Goal: Task Accomplishment & Management: Use online tool/utility

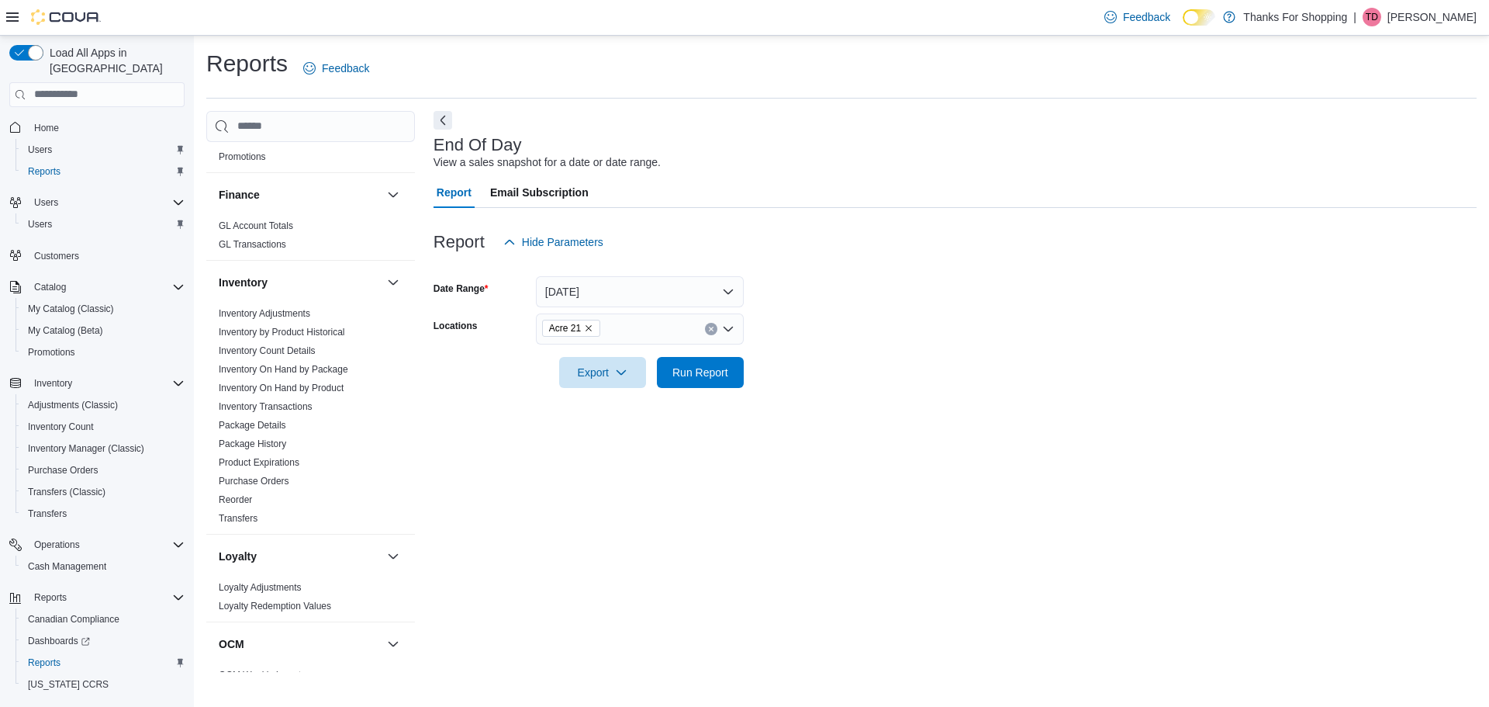
scroll to position [543, 0]
click at [57, 122] on span "Home" at bounding box center [46, 128] width 25 height 12
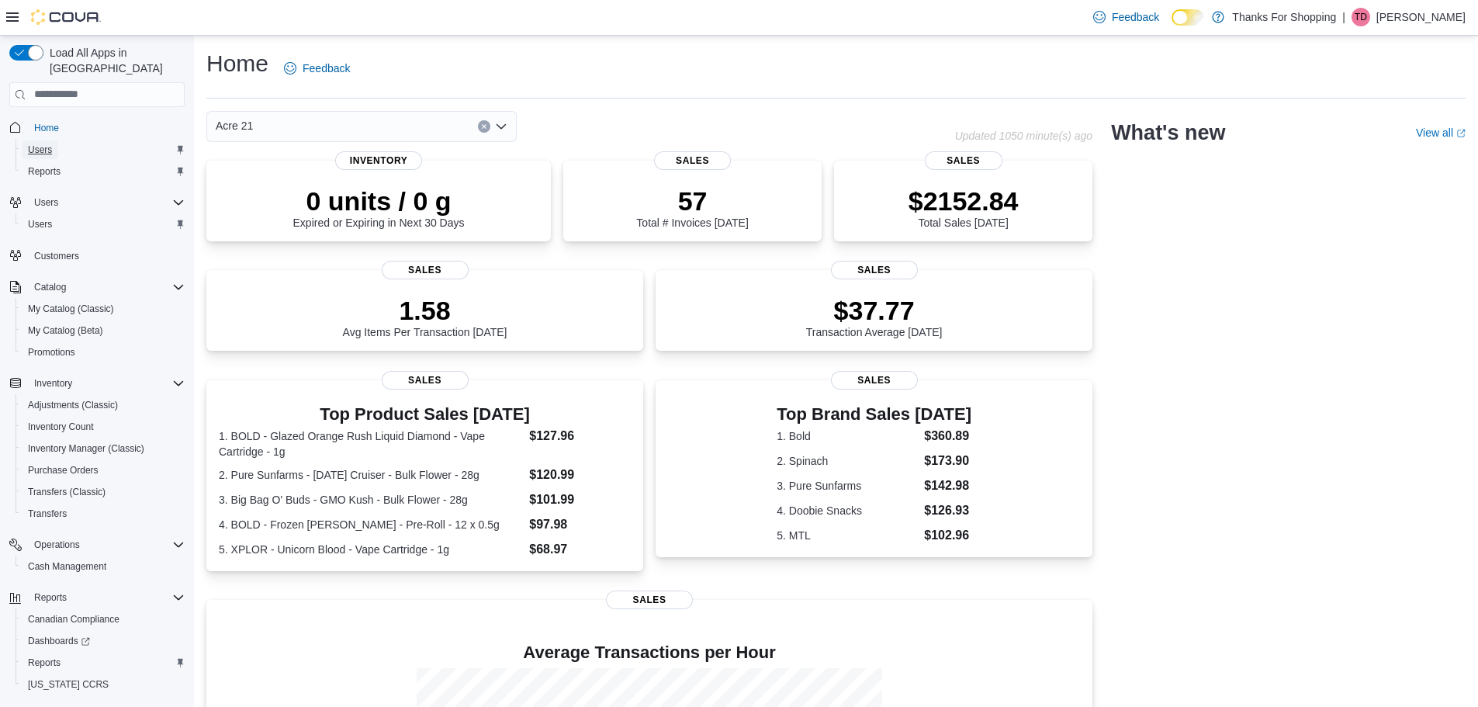
click at [40, 144] on span "Users" at bounding box center [40, 150] width 24 height 12
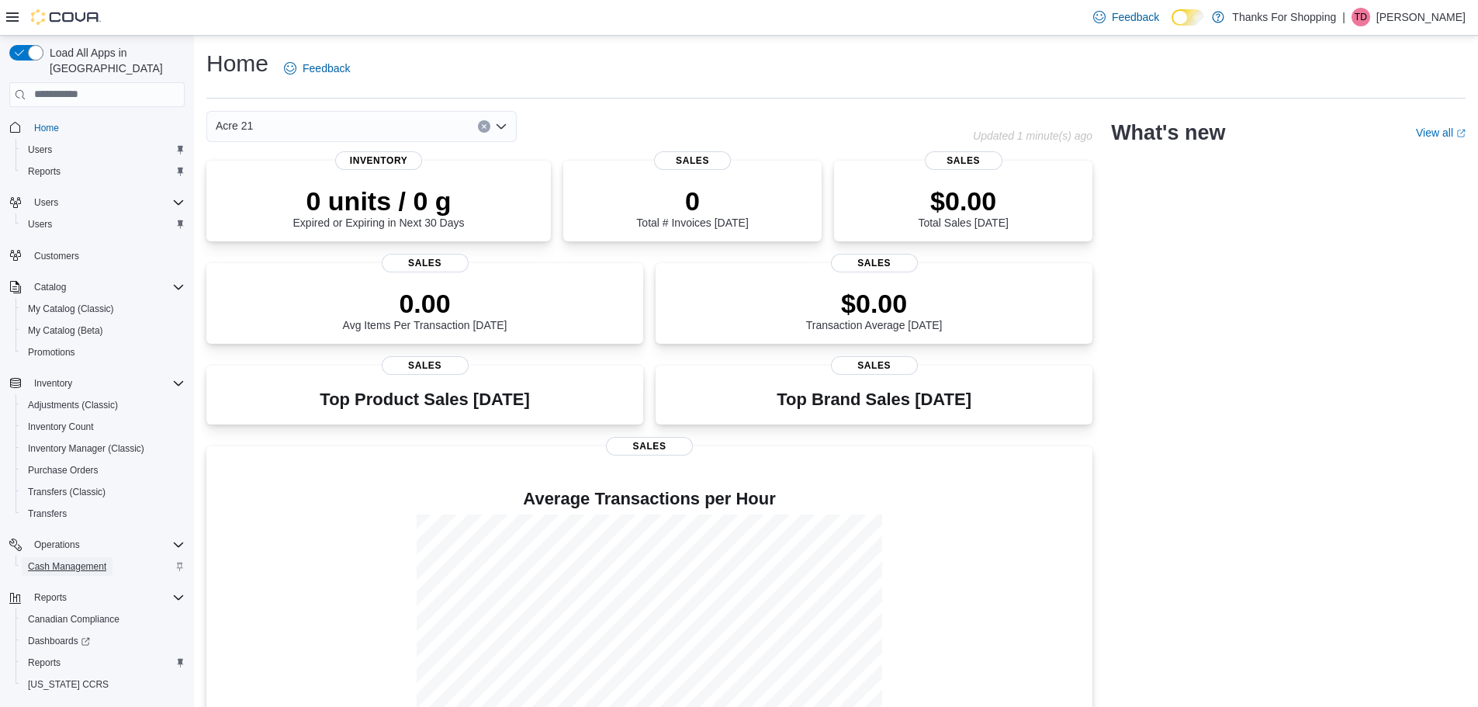
click at [81, 560] on span "Cash Management" at bounding box center [67, 566] width 78 height 12
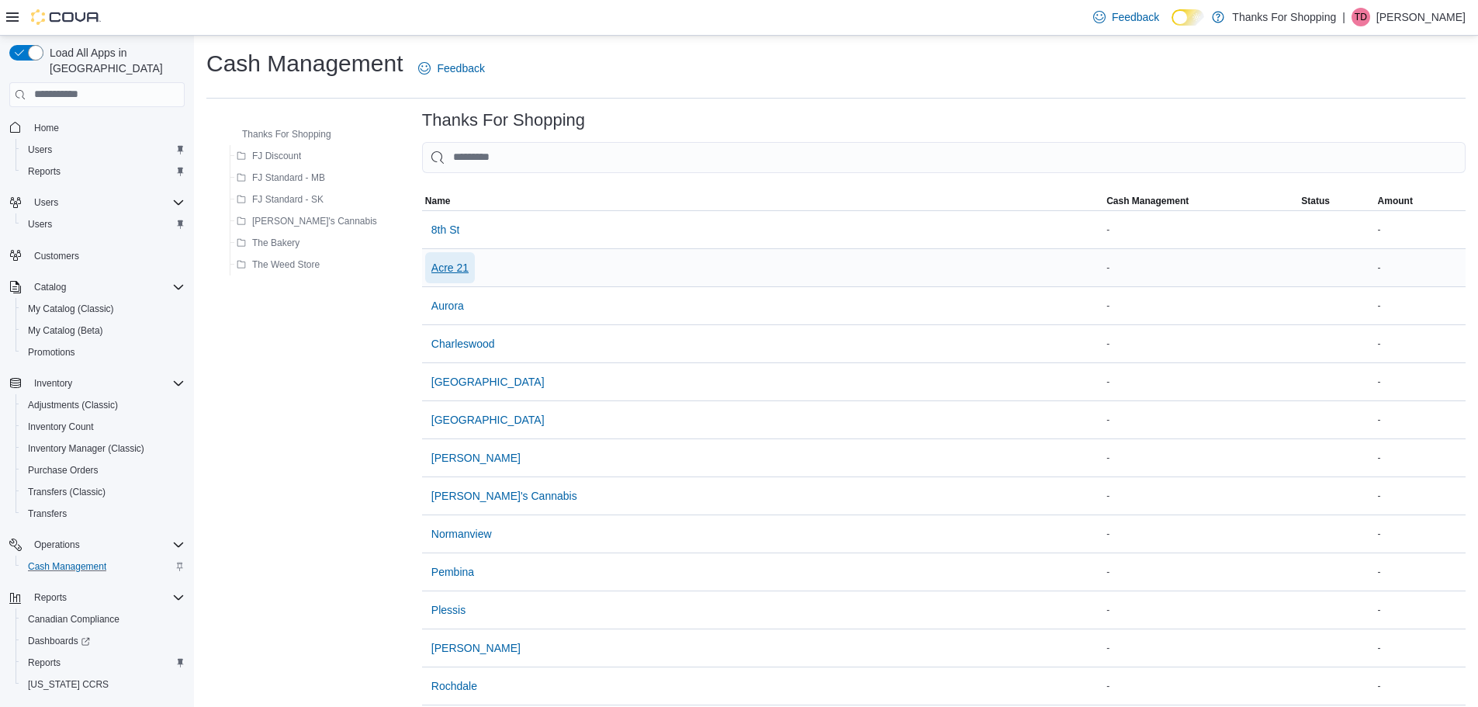
click at [431, 257] on span "Acre 21" at bounding box center [449, 267] width 37 height 31
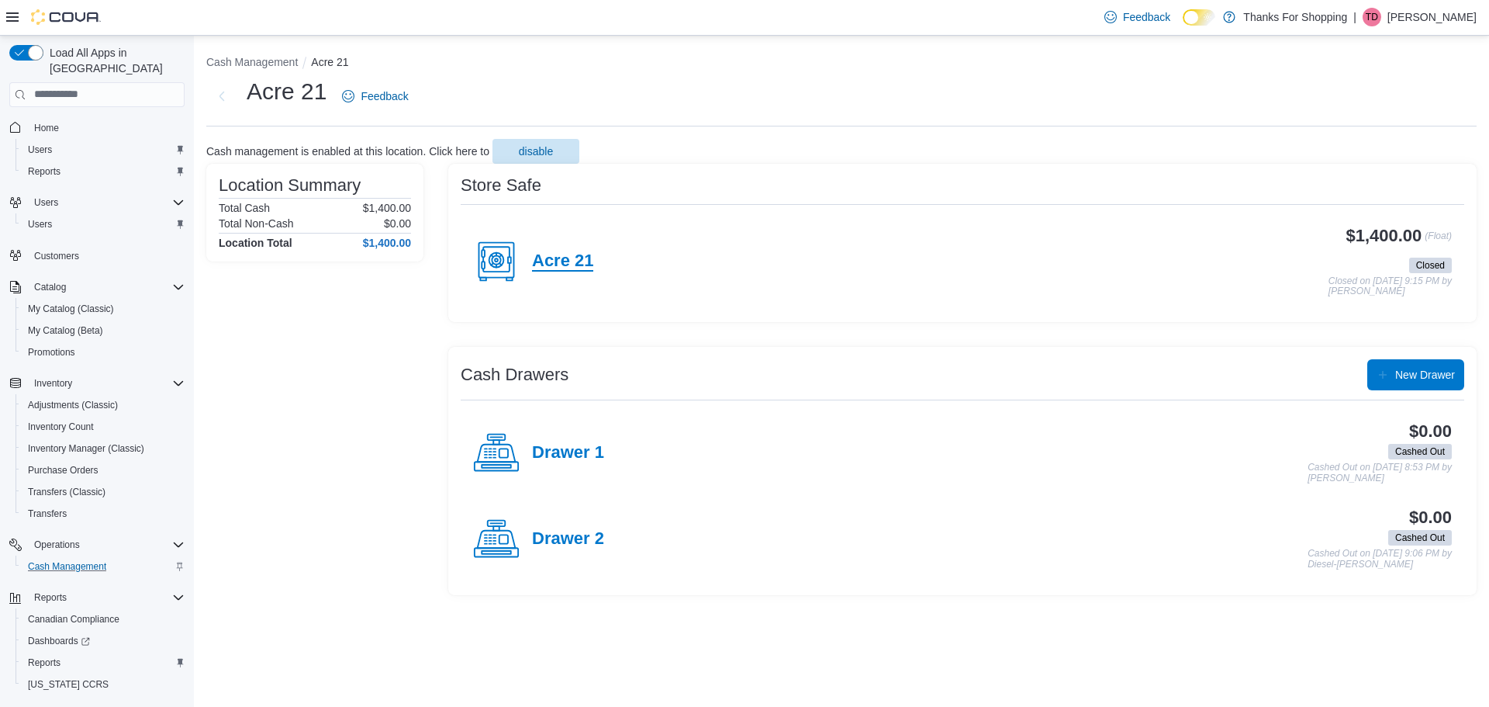
click at [555, 267] on h4 "Acre 21" at bounding box center [562, 261] width 61 height 20
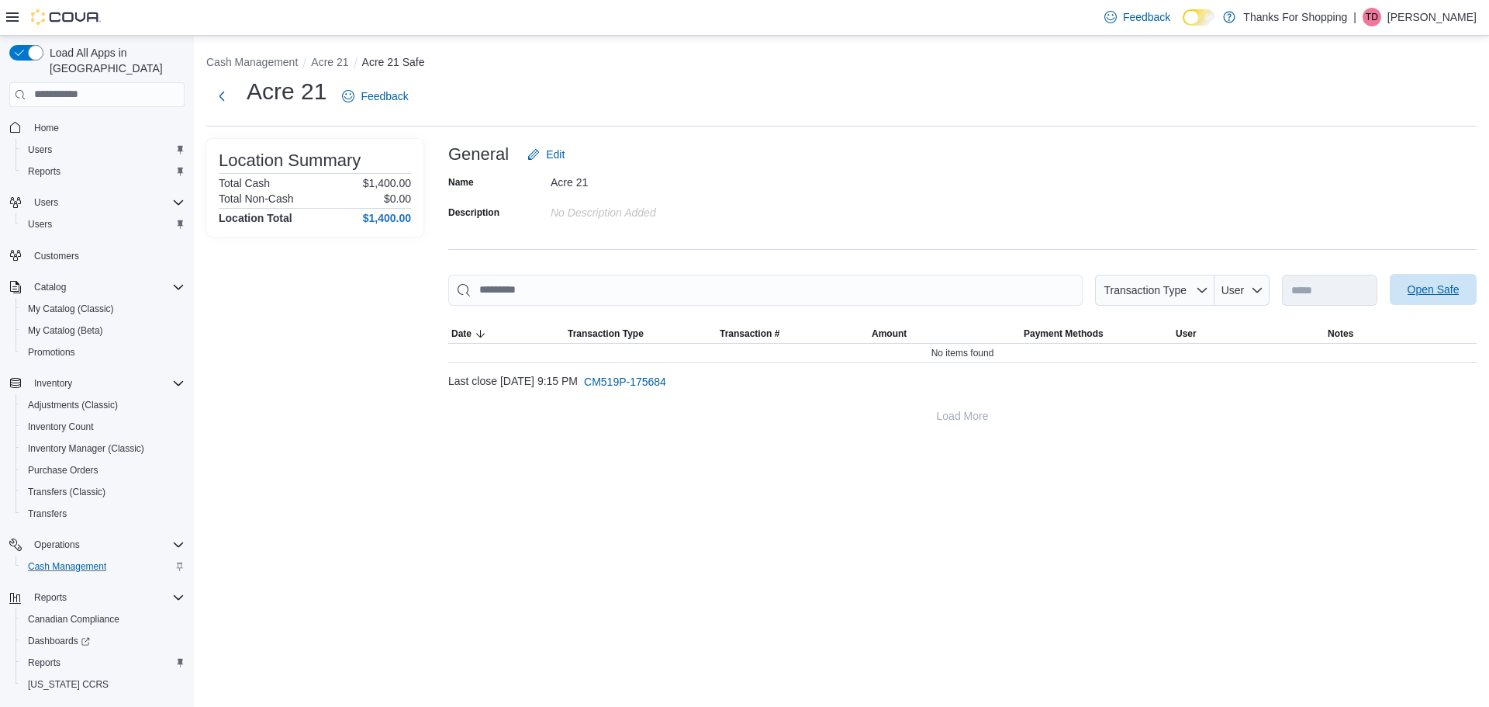
click at [1402, 277] on span "Open Safe" at bounding box center [1433, 289] width 68 height 31
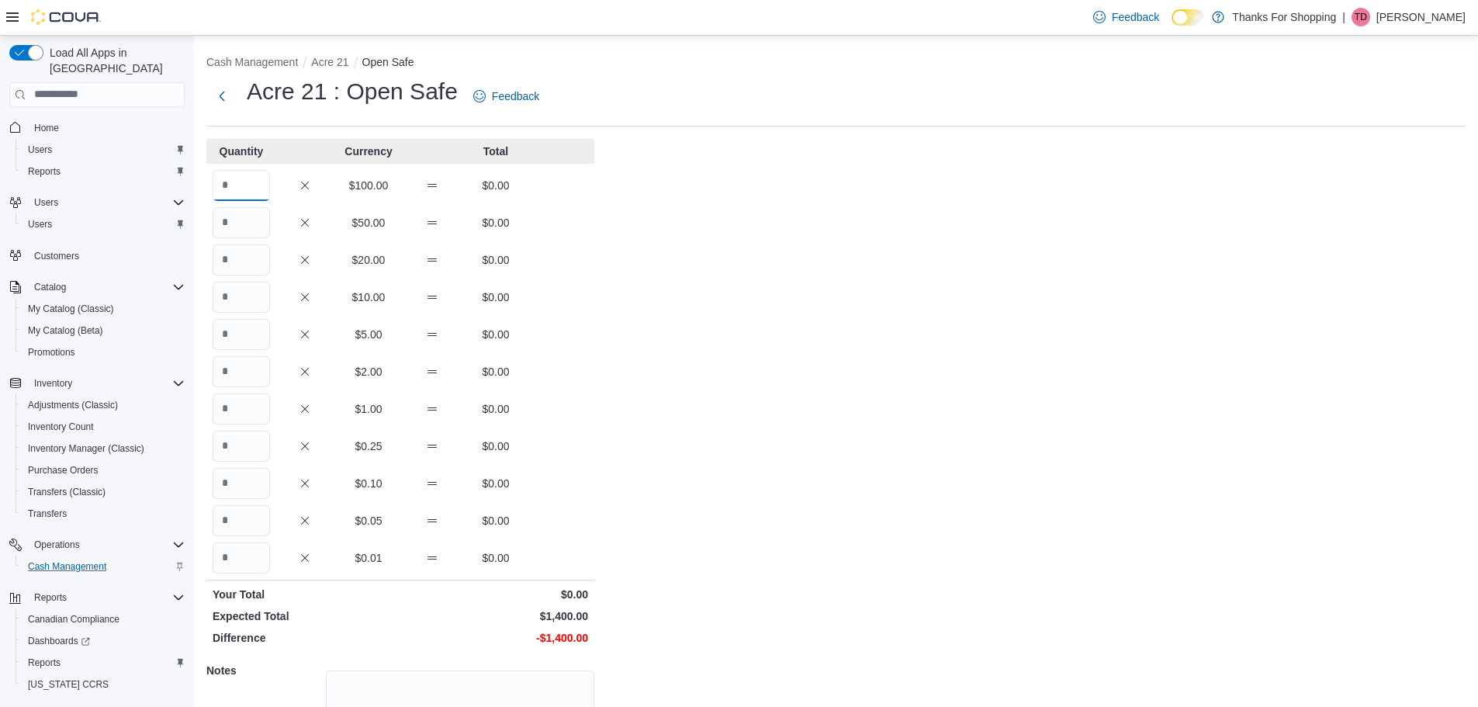
click at [222, 182] on input "Quantity" at bounding box center [241, 185] width 57 height 31
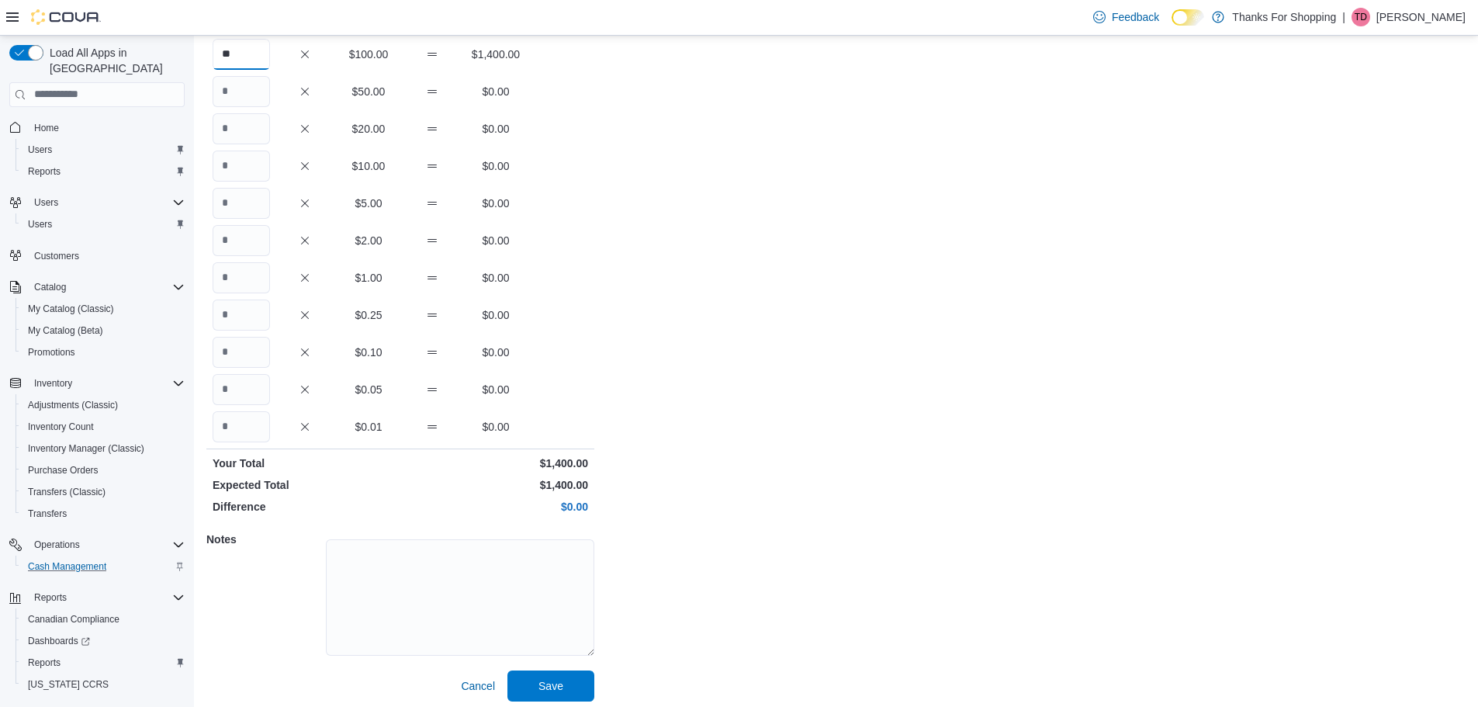
scroll to position [138, 0]
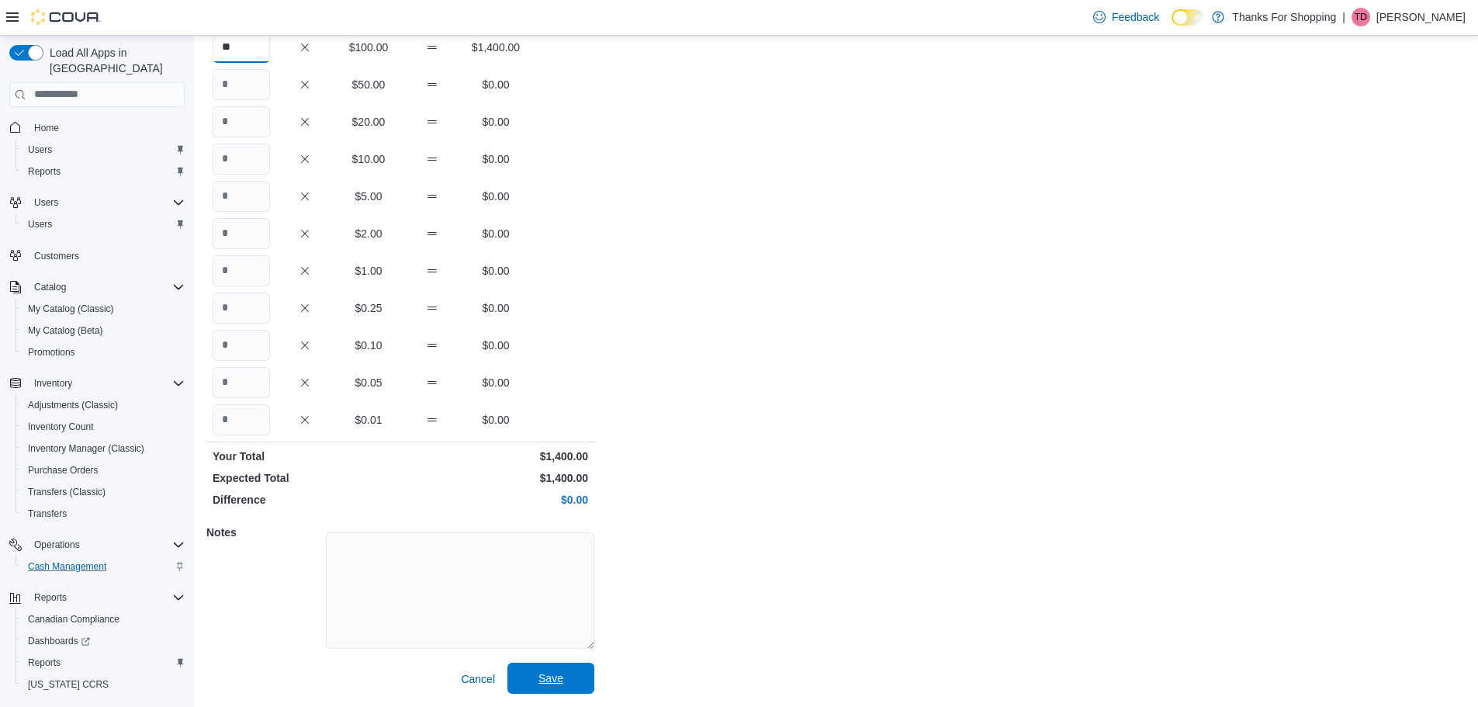
type input "**"
click at [528, 686] on span "Save" at bounding box center [551, 677] width 68 height 31
